Goal: Task Accomplishment & Management: Manage account settings

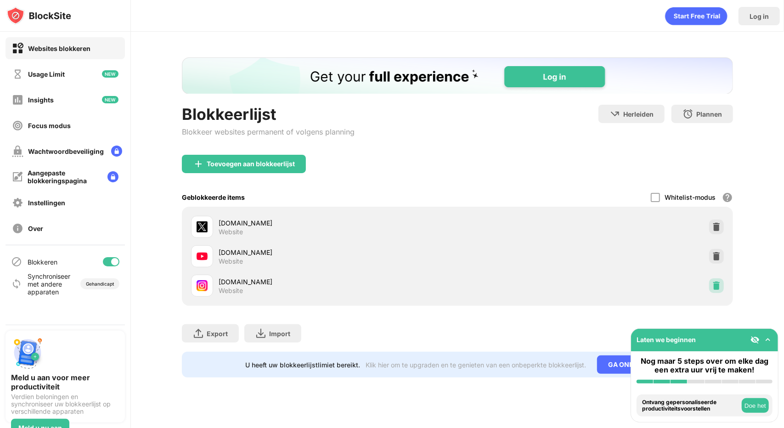
click at [709, 278] on div at bounding box center [716, 285] width 15 height 15
